Goal: Find specific page/section: Find specific page/section

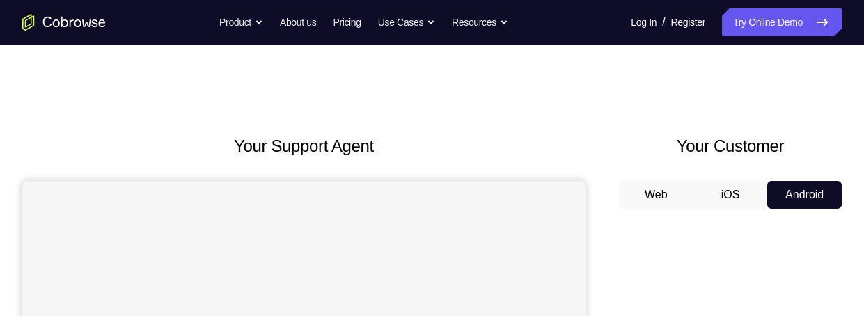
scroll to position [75, 0]
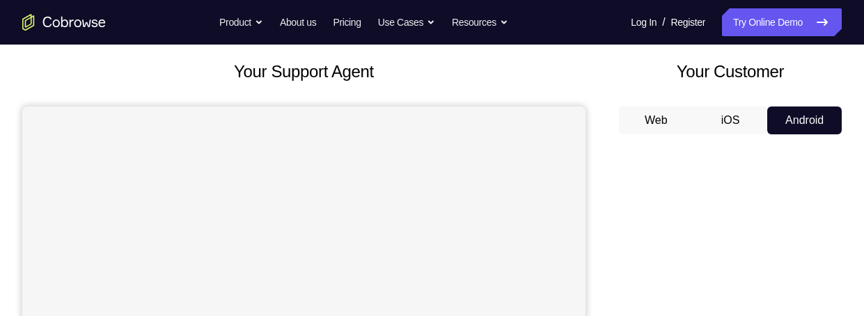
click at [735, 116] on button "iOS" at bounding box center [731, 121] width 75 height 28
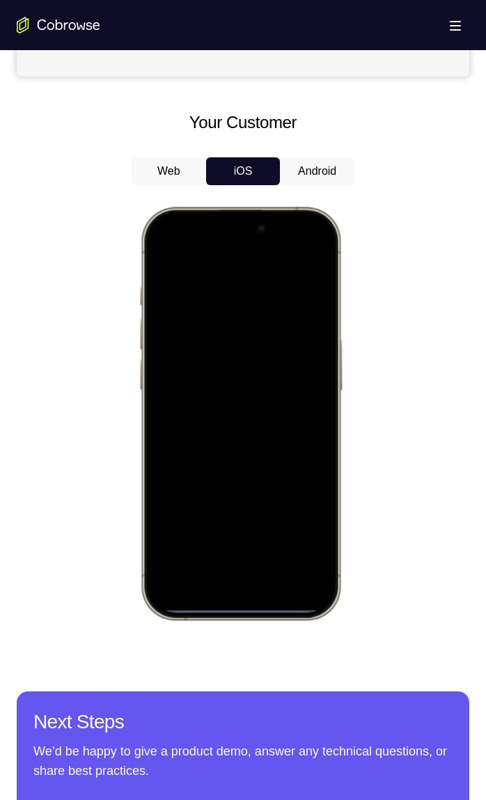
scroll to position [553, 0]
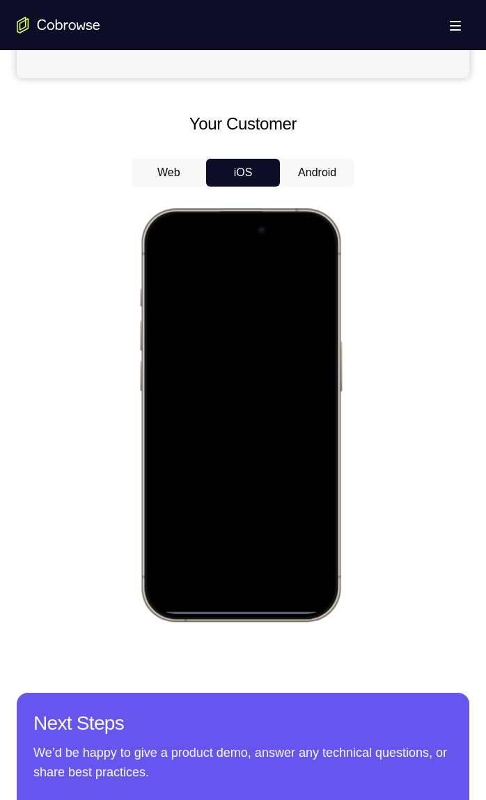
click at [281, 316] on div at bounding box center [240, 415] width 183 height 398
click at [313, 259] on div at bounding box center [240, 415] width 183 height 398
click at [313, 255] on div at bounding box center [240, 415] width 183 height 398
click at [223, 316] on div at bounding box center [240, 415] width 183 height 398
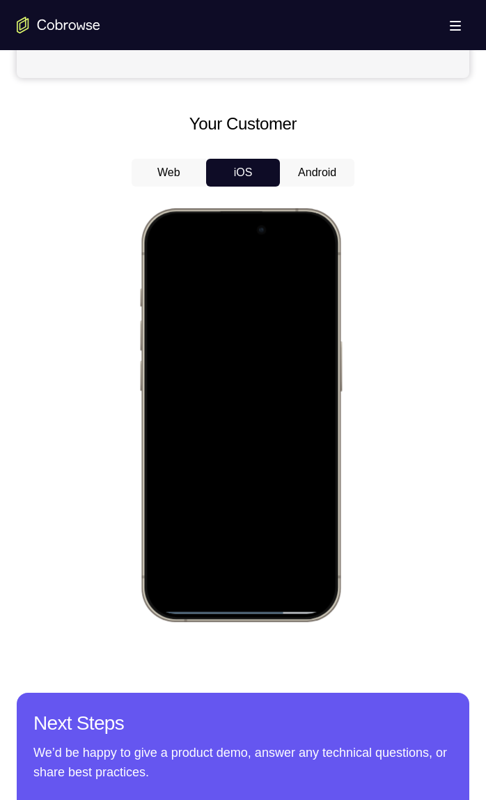
click at [320, 256] on div at bounding box center [240, 415] width 183 height 398
click at [223, 316] on div at bounding box center [240, 415] width 183 height 398
click at [275, 316] on div at bounding box center [240, 415] width 183 height 398
click at [286, 316] on div at bounding box center [240, 415] width 183 height 398
click at [240, 316] on div at bounding box center [240, 415] width 183 height 398
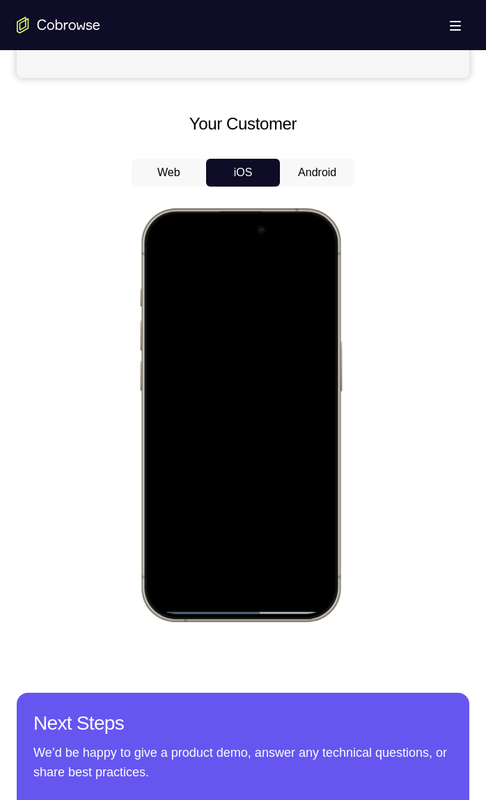
click at [314, 316] on div at bounding box center [240, 415] width 183 height 398
click at [190, 316] on div at bounding box center [240, 415] width 183 height 398
click at [227, 316] on div at bounding box center [240, 415] width 183 height 398
click at [302, 316] on div at bounding box center [240, 415] width 183 height 398
click at [196, 316] on div at bounding box center [240, 415] width 183 height 398
